Goal: Information Seeking & Learning: Find specific fact

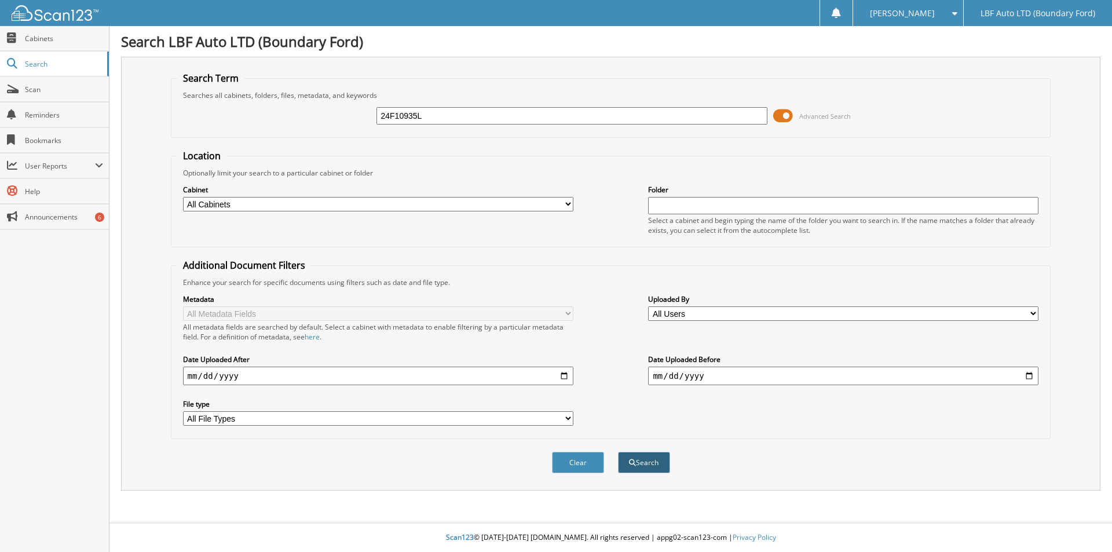
type input "24F10935L"
click at [641, 462] on button "Search" at bounding box center [644, 462] width 52 height 21
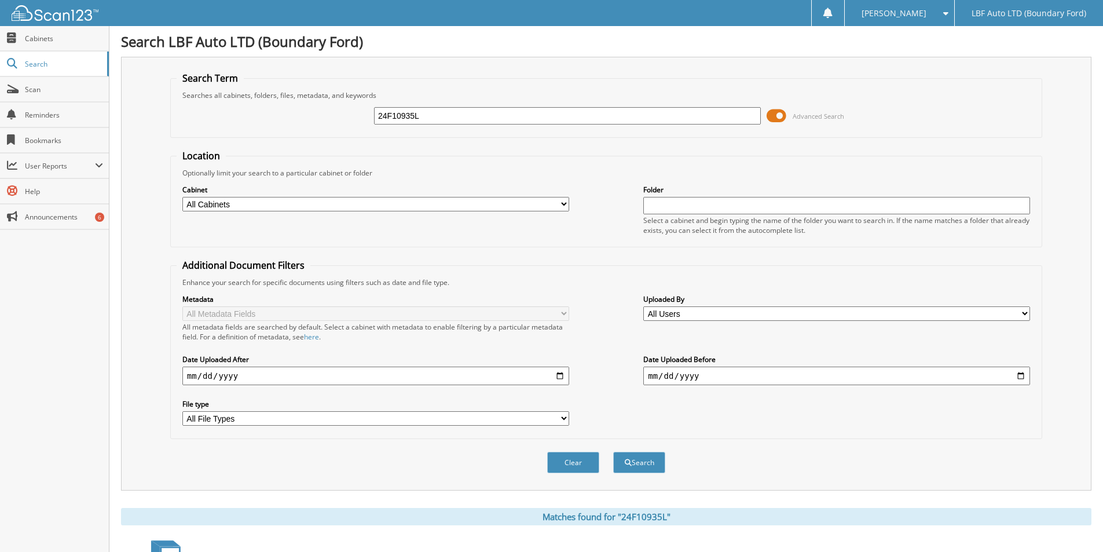
click at [423, 119] on input "24F10935L" at bounding box center [567, 115] width 387 height 17
type input "24F10935"
click at [613, 452] on button "Search" at bounding box center [639, 462] width 52 height 21
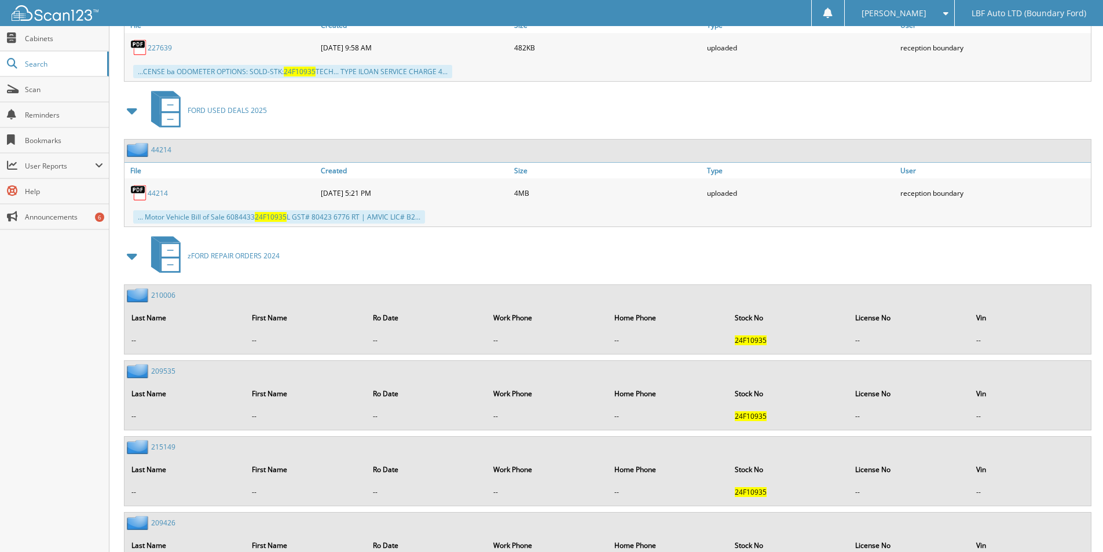
scroll to position [836, 0]
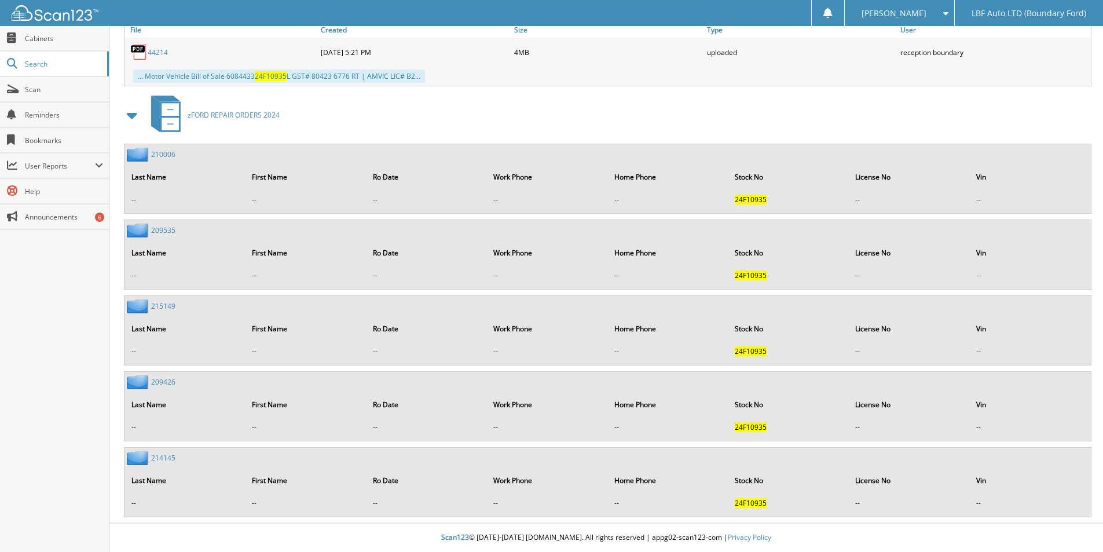
click at [158, 458] on link "214145" at bounding box center [163, 458] width 24 height 10
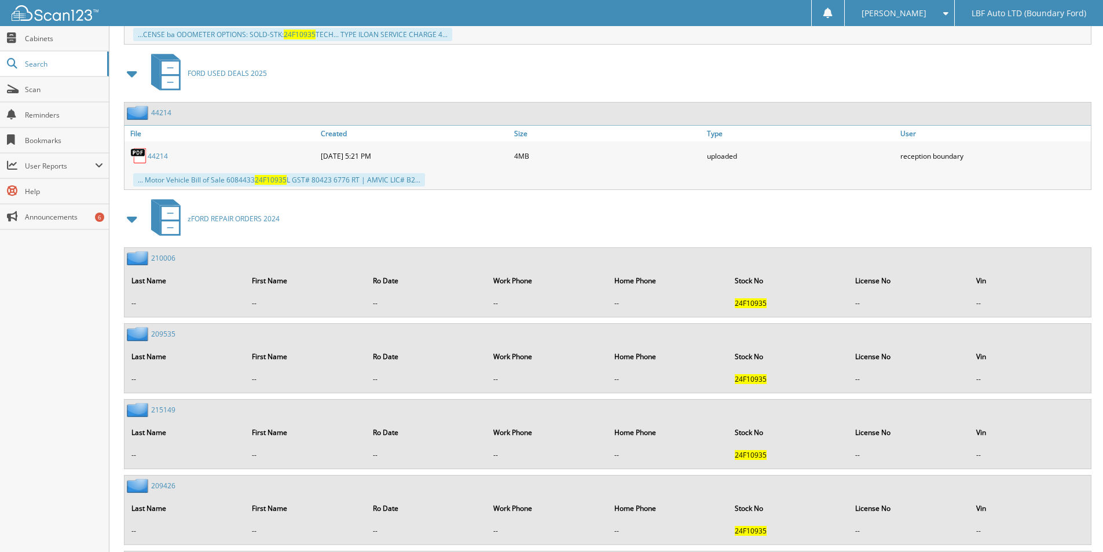
scroll to position [489, 0]
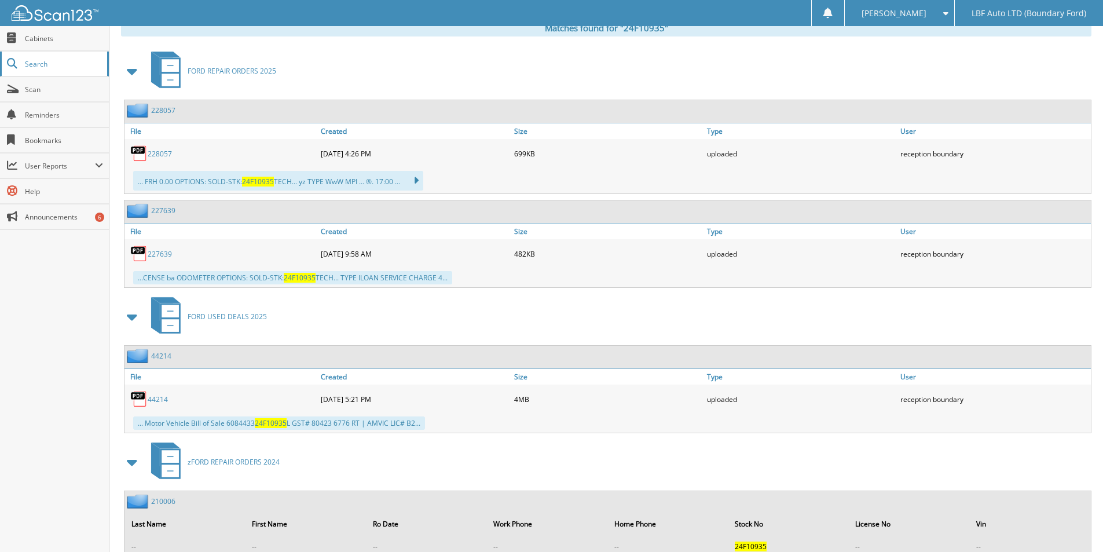
click at [38, 60] on span "Search" at bounding box center [63, 64] width 76 height 10
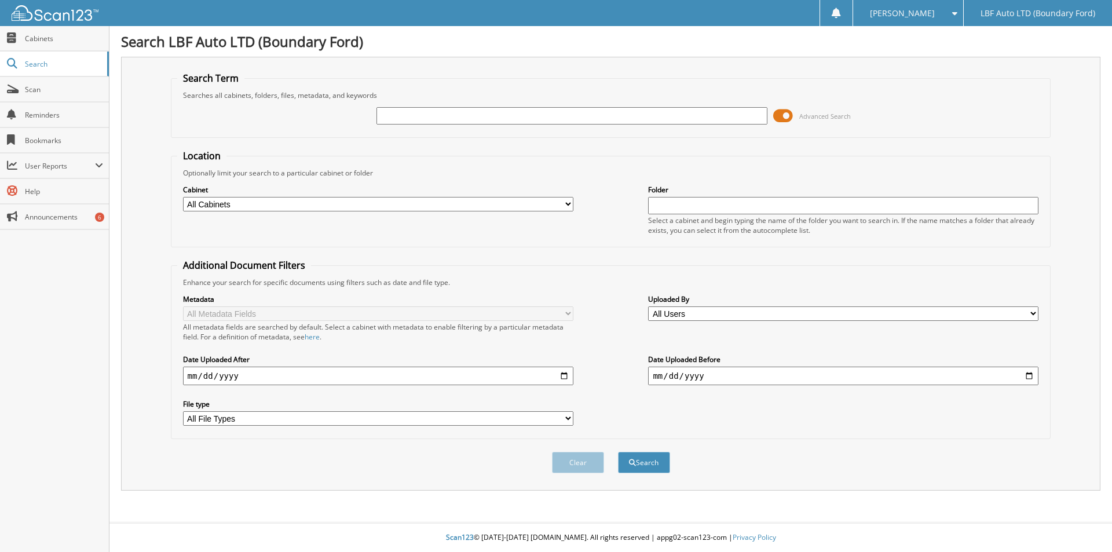
click at [408, 118] on input "text" at bounding box center [571, 115] width 390 height 17
type input "24F10935"
click at [641, 459] on button "Search" at bounding box center [644, 462] width 52 height 21
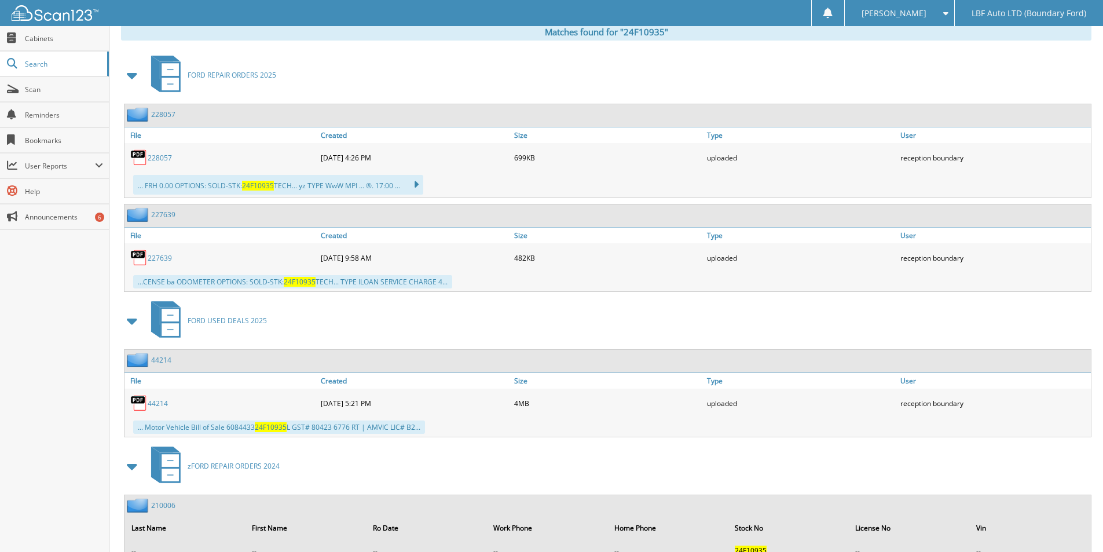
scroll to position [373, 0]
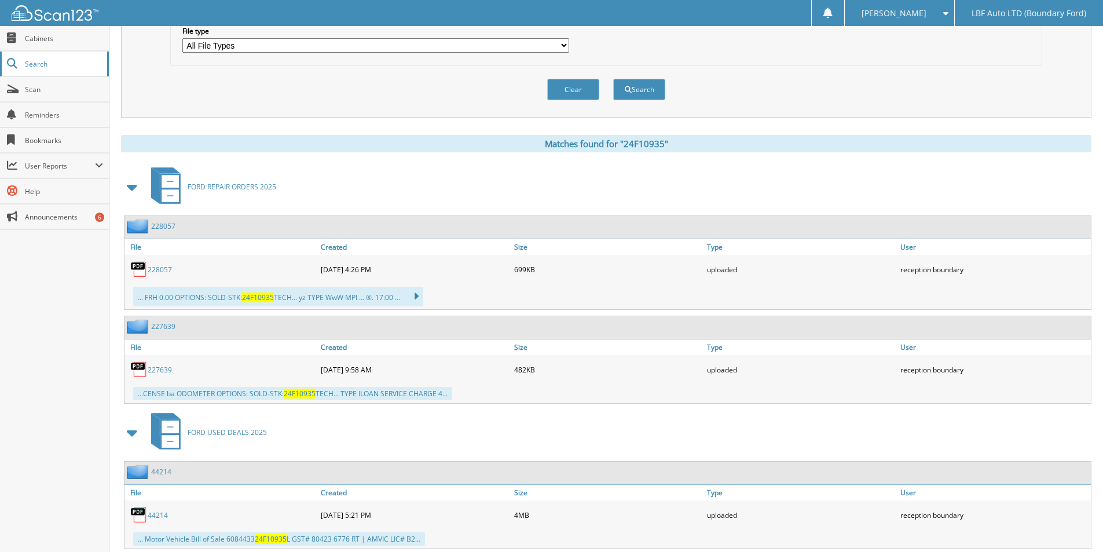
click at [23, 70] on link "Search" at bounding box center [54, 64] width 109 height 25
